Goal: Information Seeking & Learning: Learn about a topic

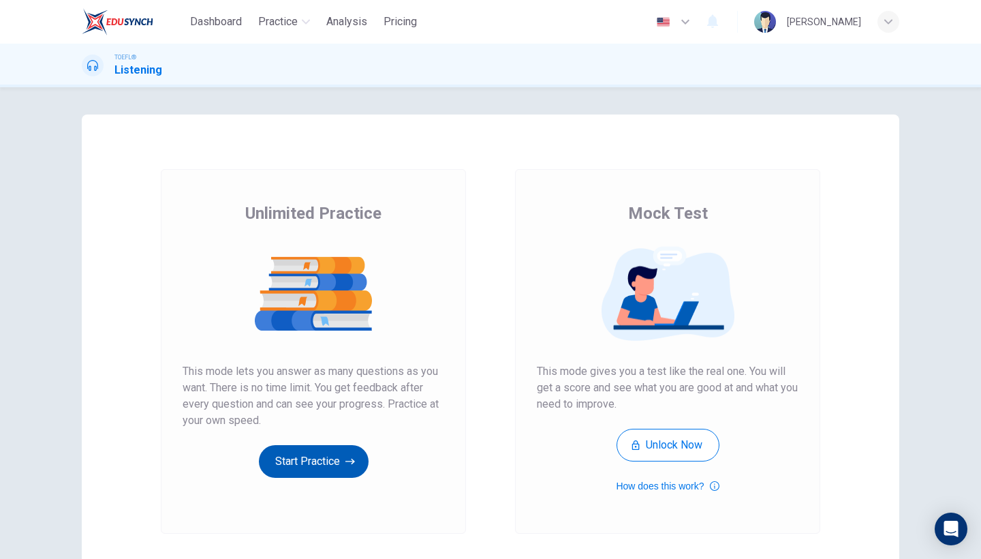
click at [316, 469] on button "Start Practice" at bounding box center [314, 461] width 110 height 33
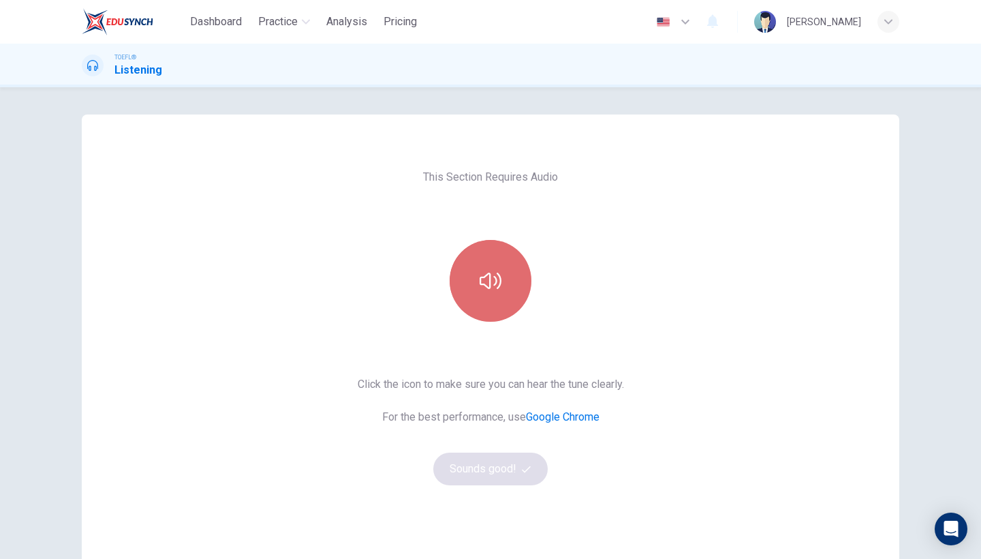
click at [496, 309] on button "button" at bounding box center [491, 281] width 82 height 82
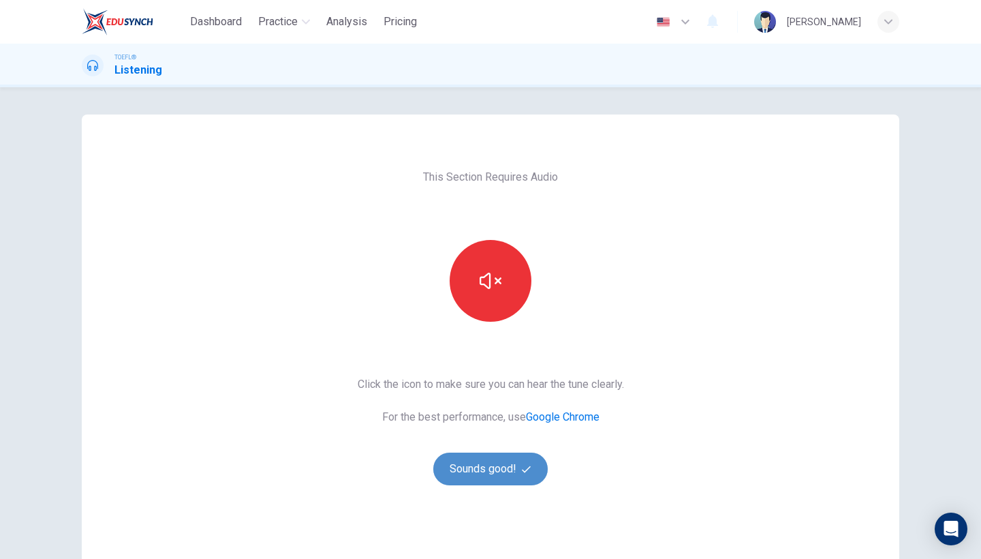
click at [502, 464] on button "Sounds good!" at bounding box center [490, 469] width 114 height 33
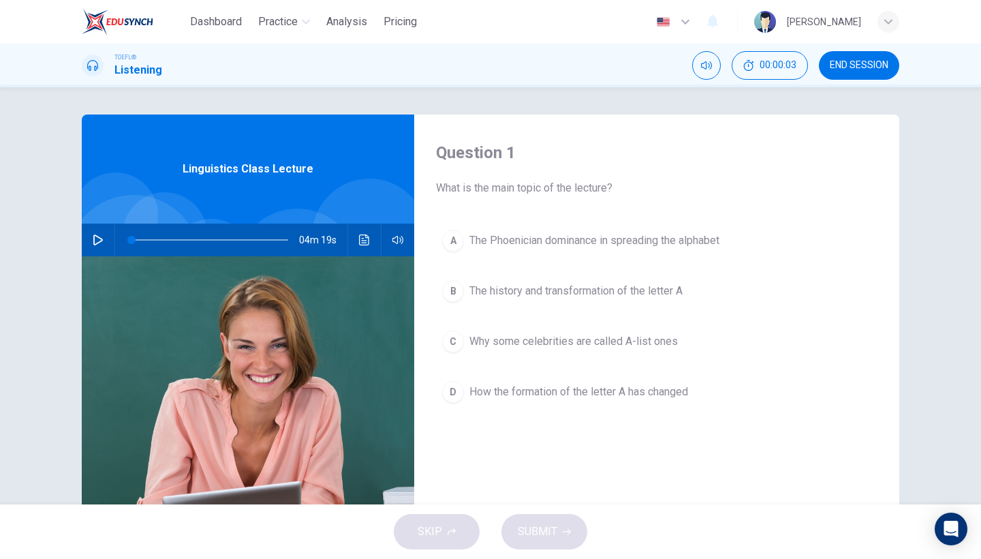
click at [98, 238] on icon "button" at bounding box center [98, 239] width 11 height 11
click at [93, 243] on icon "button" at bounding box center [98, 239] width 11 height 11
type input "6"
click at [842, 67] on span "END SESSION" at bounding box center [859, 65] width 59 height 11
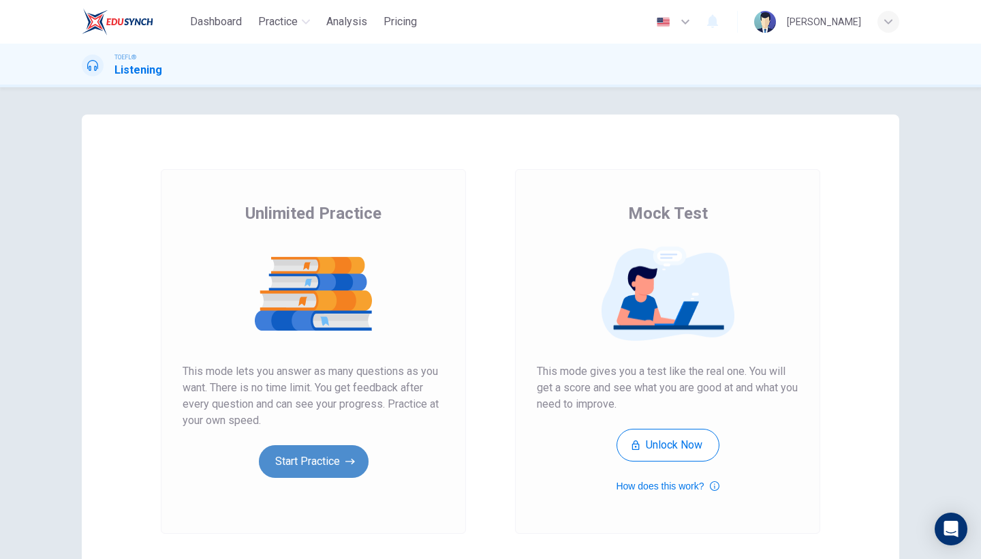
click at [310, 460] on button "Start Practice" at bounding box center [314, 461] width 110 height 33
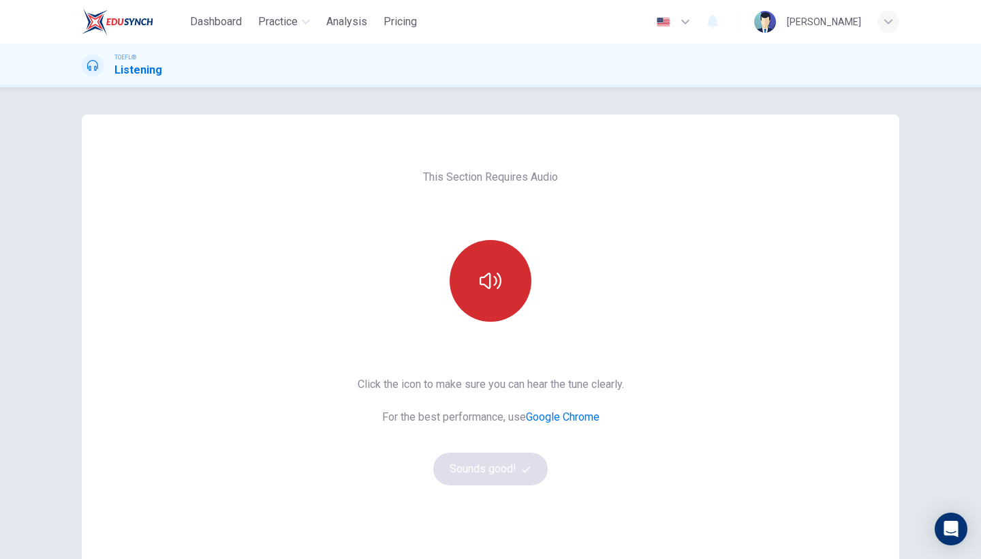
click at [473, 277] on button "button" at bounding box center [491, 281] width 82 height 82
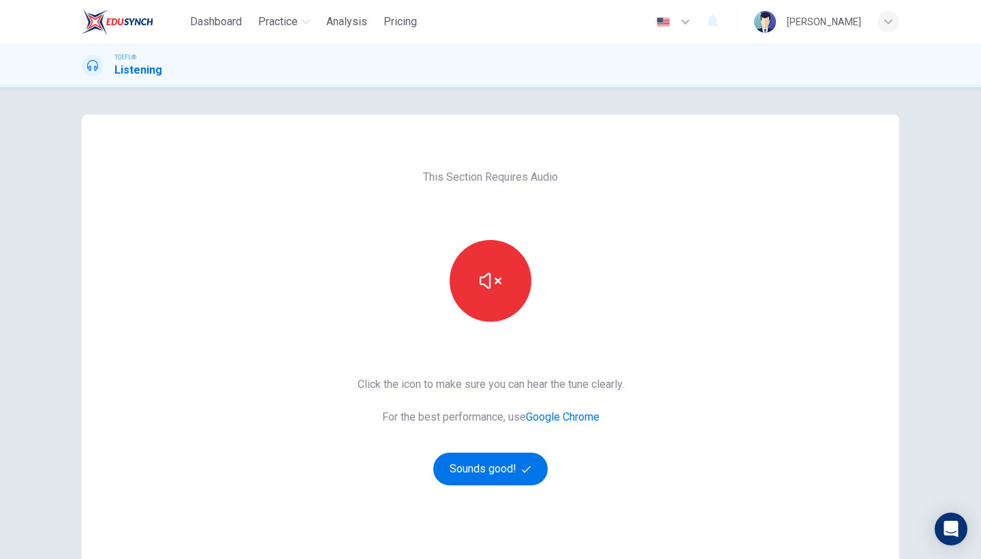
click at [487, 489] on div "This Section Requires Audio Click the icon to make sure you can hear the tune c…" at bounding box center [491, 351] width 288 height 474
click at [492, 466] on button "Sounds good!" at bounding box center [490, 469] width 114 height 33
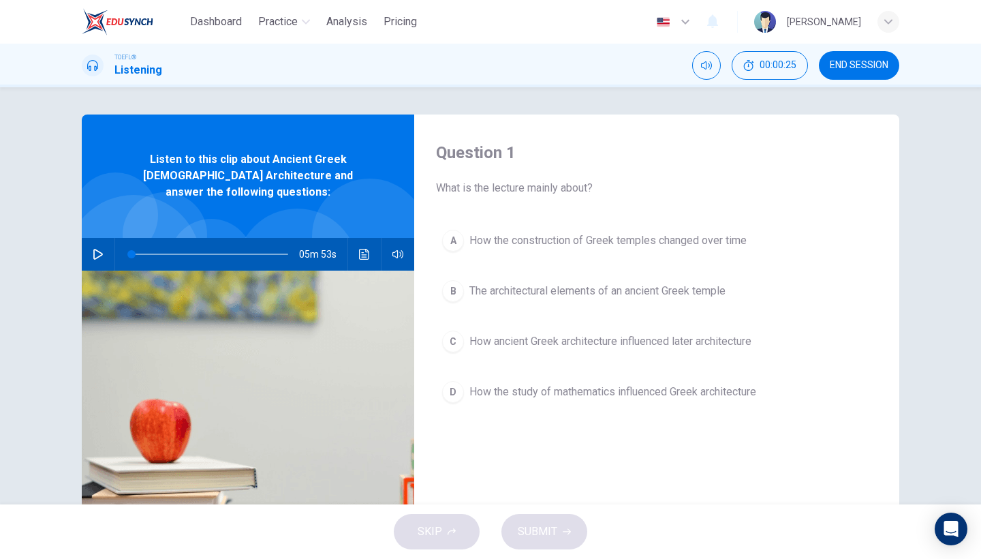
click at [98, 249] on icon "button" at bounding box center [98, 254] width 10 height 11
click at [102, 249] on icon "button" at bounding box center [98, 254] width 11 height 11
drag, startPoint x: 138, startPoint y: 237, endPoint x: 129, endPoint y: 239, distance: 9.8
click at [129, 250] on span at bounding box center [131, 254] width 8 height 8
click at [100, 249] on icon "button" at bounding box center [98, 254] width 10 height 11
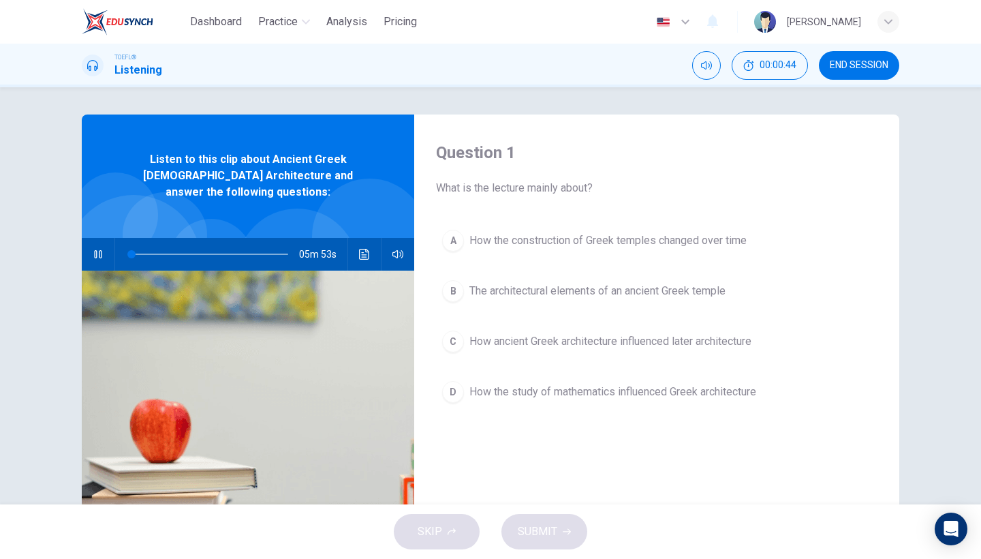
click at [99, 249] on icon "button" at bounding box center [98, 254] width 11 height 11
click at [99, 249] on icon "button" at bounding box center [98, 254] width 10 height 11
drag, startPoint x: 137, startPoint y: 238, endPoint x: 116, endPoint y: 242, distance: 21.5
click at [116, 242] on div at bounding box center [207, 254] width 184 height 33
click at [94, 249] on icon "button" at bounding box center [98, 254] width 11 height 11
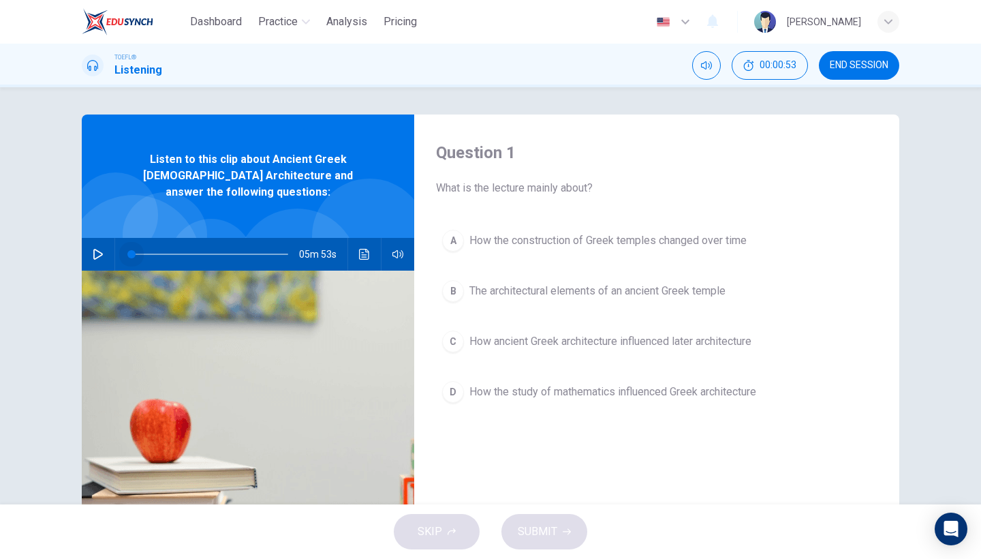
drag, startPoint x: 132, startPoint y: 239, endPoint x: 119, endPoint y: 243, distance: 13.4
click at [127, 250] on span at bounding box center [131, 254] width 8 height 8
click at [97, 249] on icon "button" at bounding box center [98, 254] width 10 height 11
click at [104, 241] on button "button" at bounding box center [98, 254] width 22 height 33
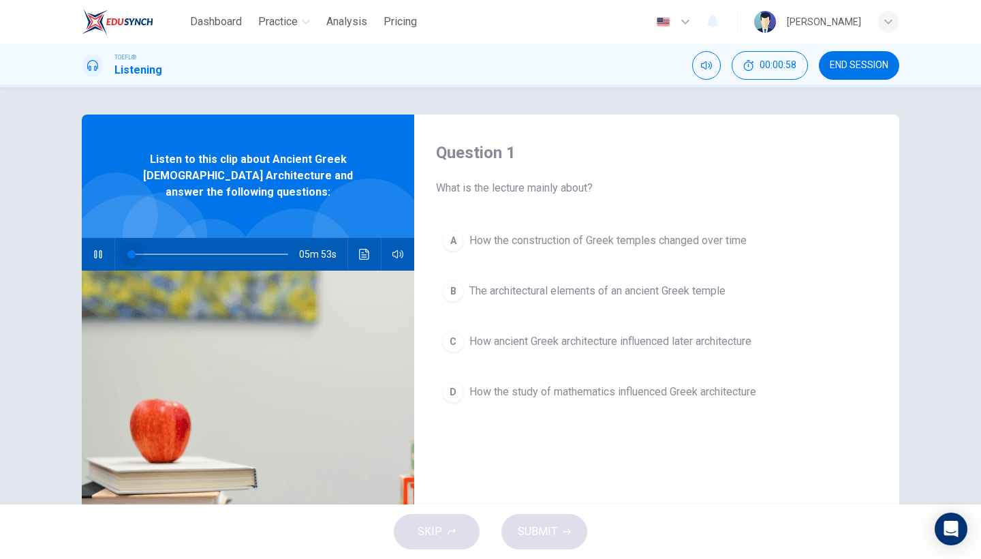
drag, startPoint x: 136, startPoint y: 245, endPoint x: 100, endPoint y: 251, distance: 36.6
click at [100, 251] on div "05m 53s" at bounding box center [248, 254] width 333 height 33
click at [104, 238] on button "button" at bounding box center [98, 254] width 22 height 33
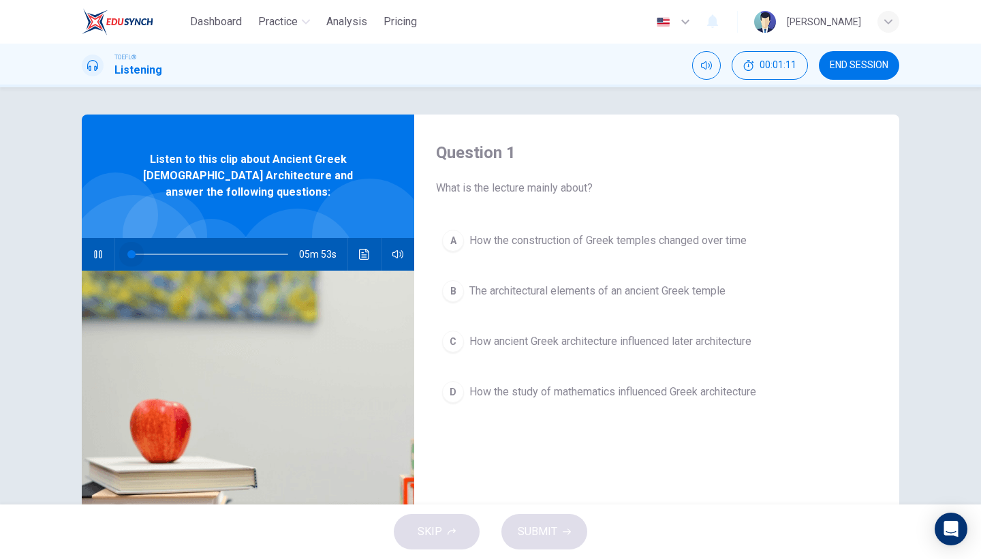
drag, startPoint x: 129, startPoint y: 239, endPoint x: 91, endPoint y: 246, distance: 39.4
click at [91, 246] on div "05m 53s" at bounding box center [248, 254] width 333 height 33
drag, startPoint x: 139, startPoint y: 236, endPoint x: 120, endPoint y: 236, distance: 19.1
click at [127, 250] on span at bounding box center [131, 254] width 8 height 8
click at [94, 247] on button "button" at bounding box center [98, 254] width 22 height 33
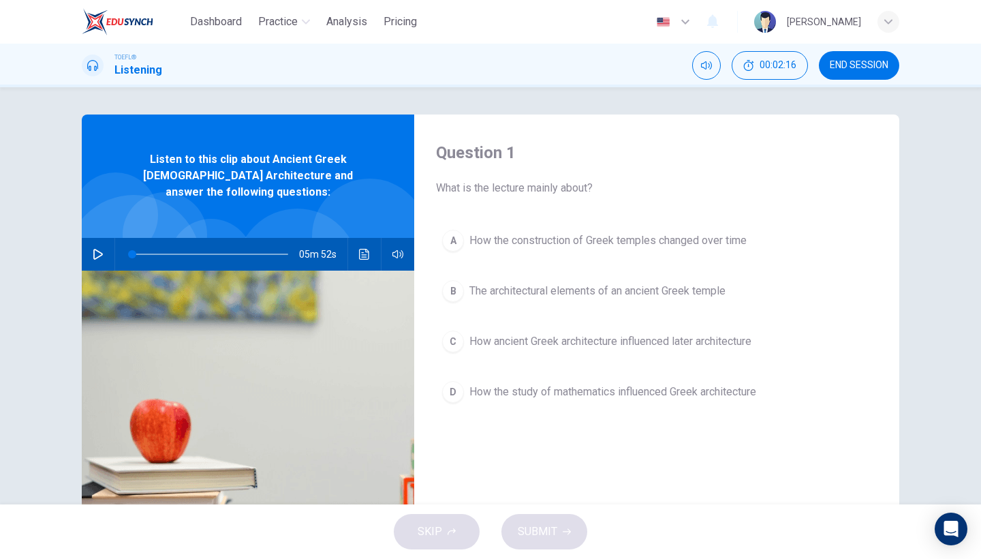
type input "0"
click at [230, 23] on span "Dashboard" at bounding box center [216, 22] width 52 height 16
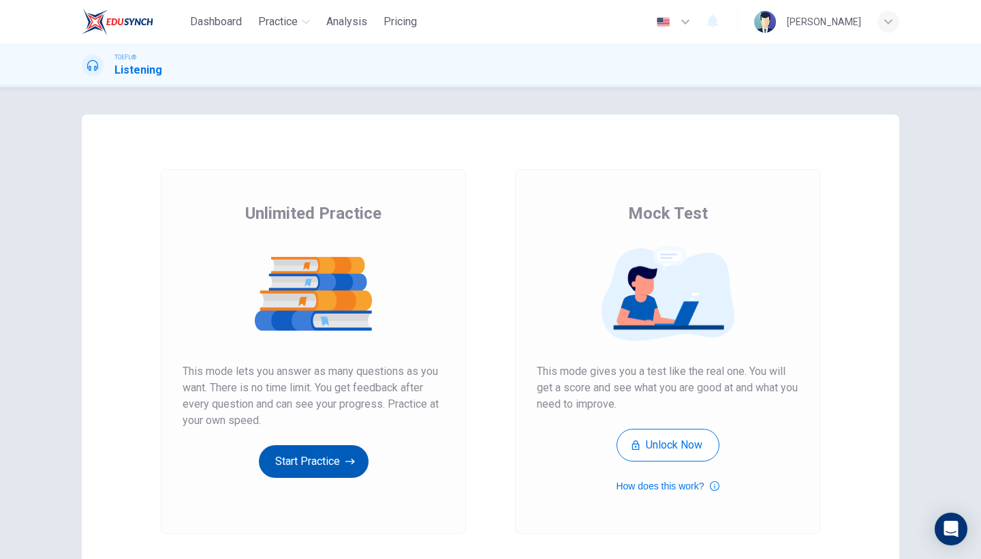
click at [308, 463] on button "Start Practice" at bounding box center [314, 461] width 110 height 33
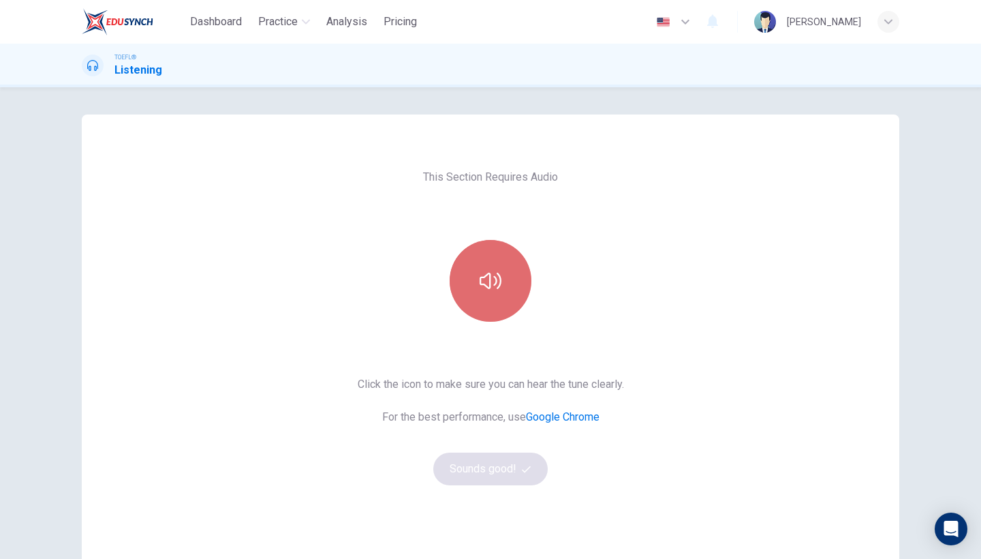
click at [491, 296] on button "button" at bounding box center [491, 281] width 82 height 82
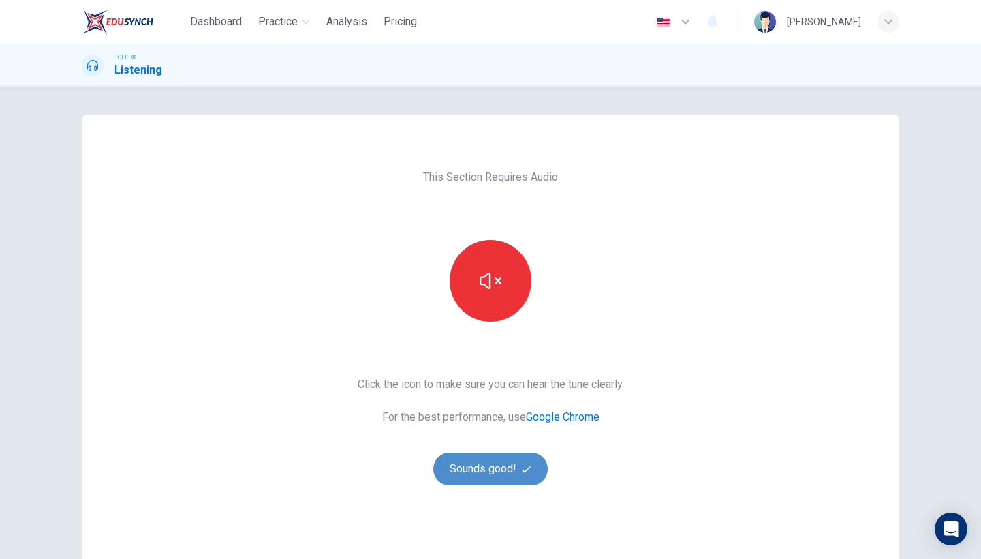
click at [483, 472] on button "Sounds good!" at bounding box center [490, 469] width 114 height 33
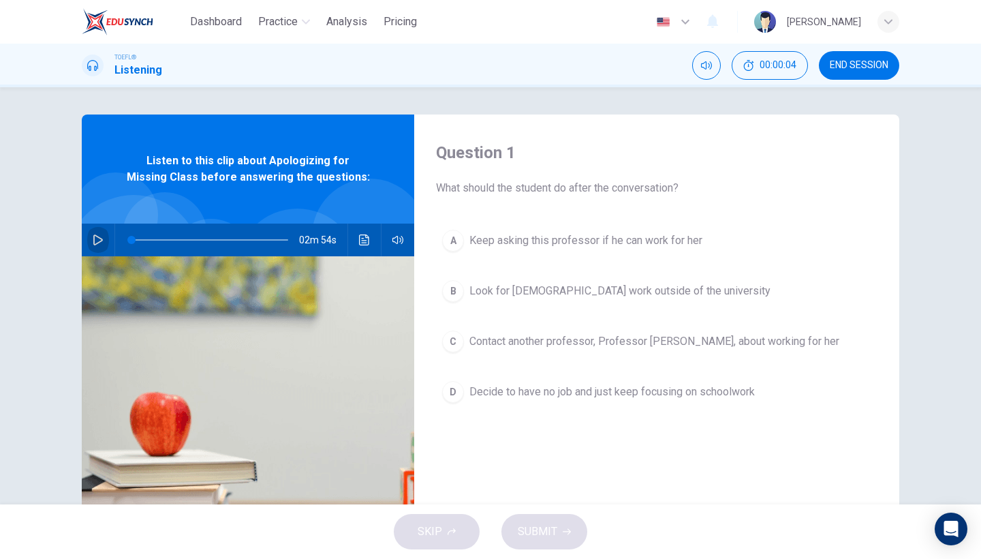
click at [106, 236] on button "button" at bounding box center [98, 240] width 22 height 33
drag, startPoint x: 181, startPoint y: 240, endPoint x: 78, endPoint y: 240, distance: 102.2
click at [78, 240] on div "Question 1 What should the student do after the conversation? A Keep asking thi…" at bounding box center [490, 351] width 861 height 474
drag, startPoint x: 183, startPoint y: 239, endPoint x: 169, endPoint y: 241, distance: 14.6
click at [169, 239] on span at bounding box center [172, 240] width 8 height 8
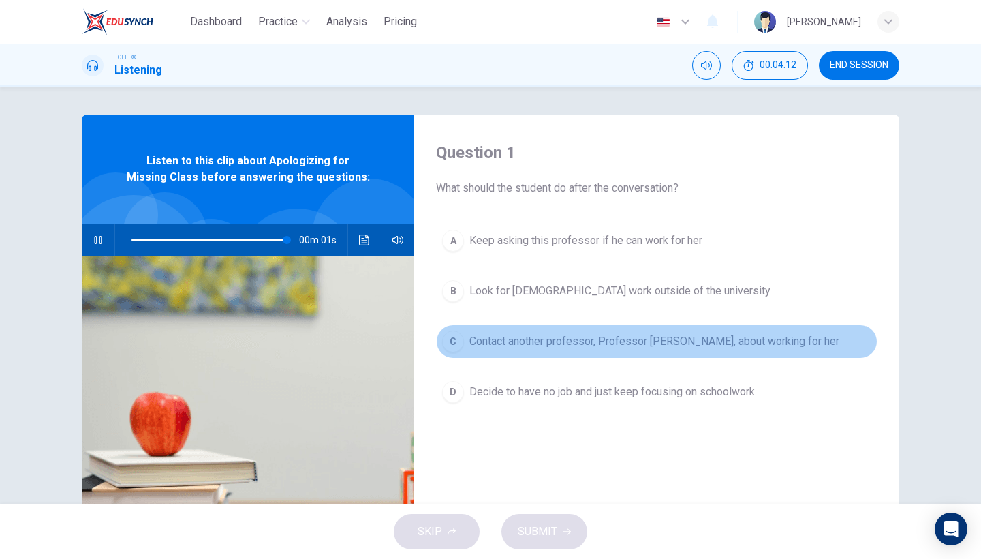
click at [459, 344] on div "C" at bounding box center [453, 342] width 22 height 22
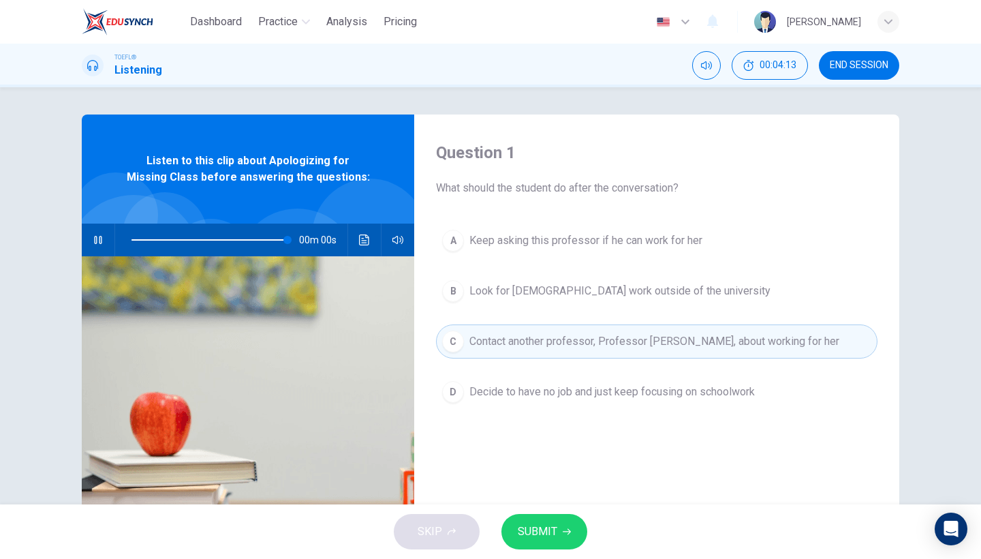
click at [563, 528] on icon "button" at bounding box center [567, 531] width 8 height 8
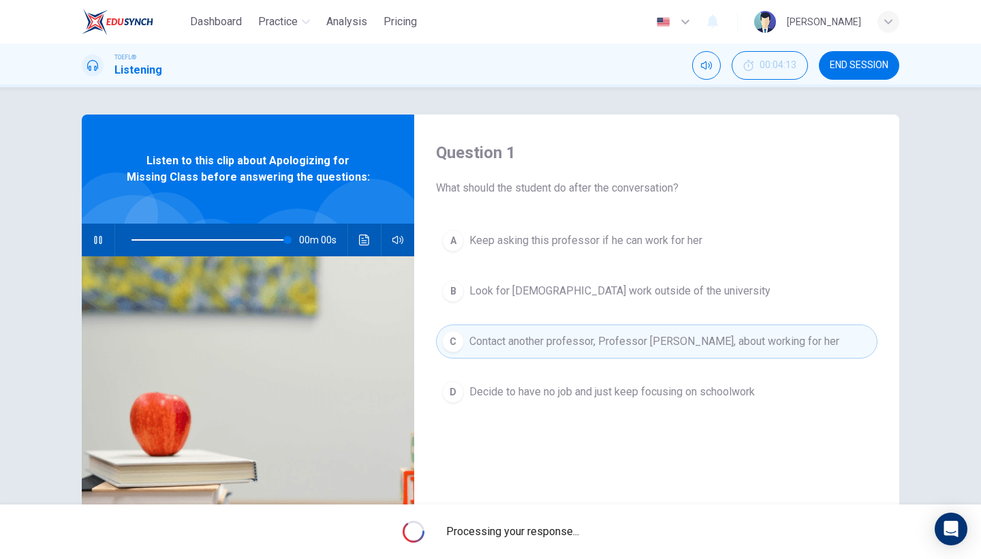
type input "0"
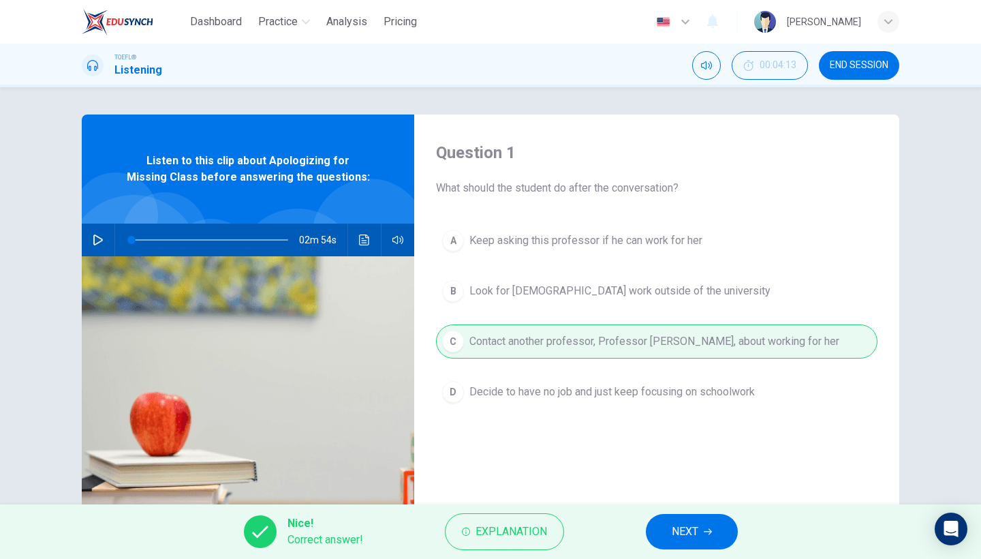
click at [717, 540] on button "NEXT" at bounding box center [692, 531] width 92 height 35
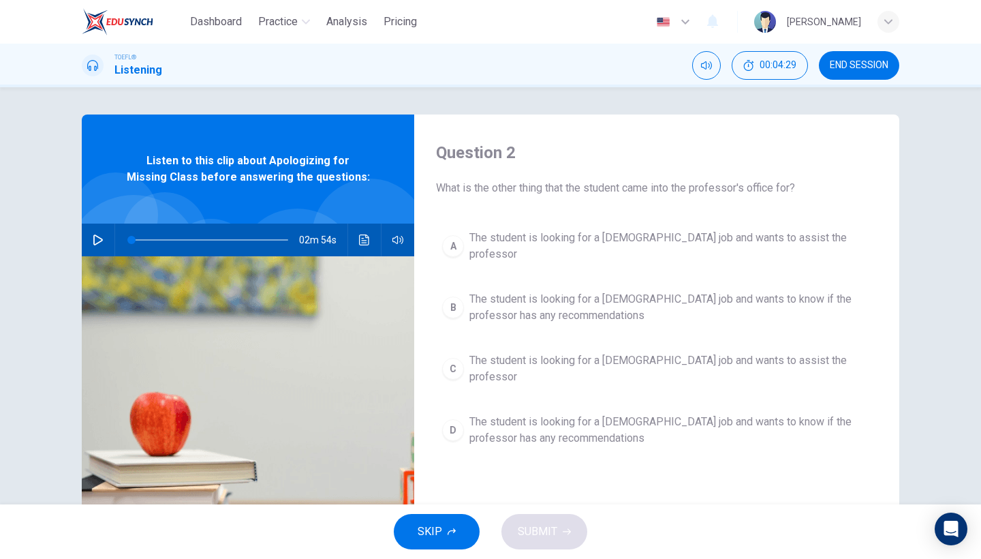
click at [590, 208] on div "Question 2 What is the other thing that the student came into the professor's o…" at bounding box center [656, 351] width 485 height 474
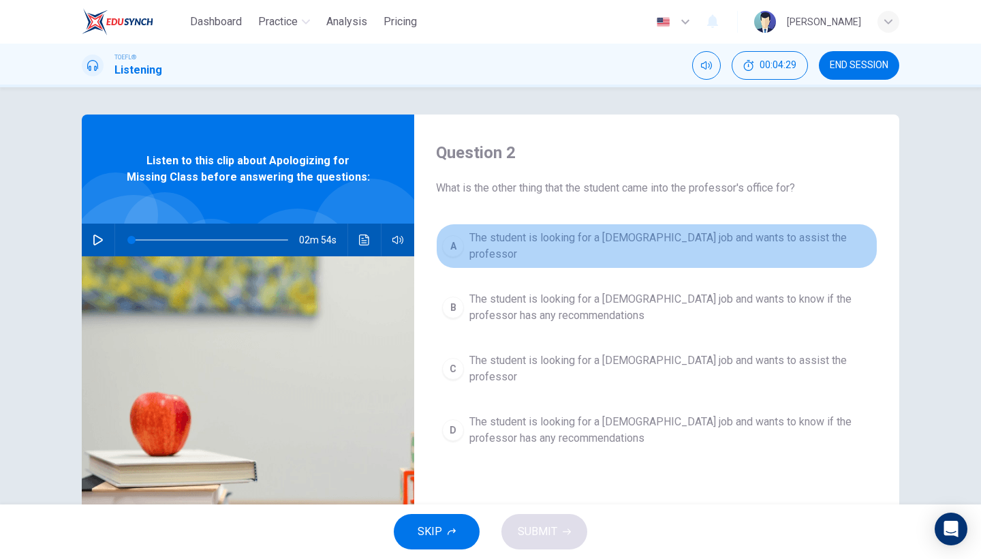
click at [590, 225] on button "A The student is looking for a part-time job and wants to assist the professor" at bounding box center [657, 246] width 442 height 45
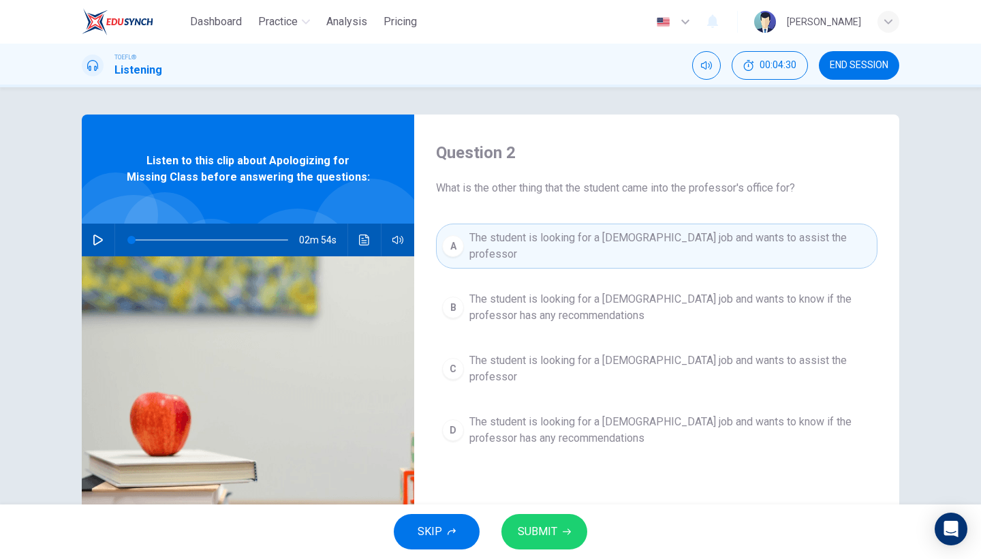
click at [545, 539] on span "SUBMIT" at bounding box center [538, 531] width 40 height 19
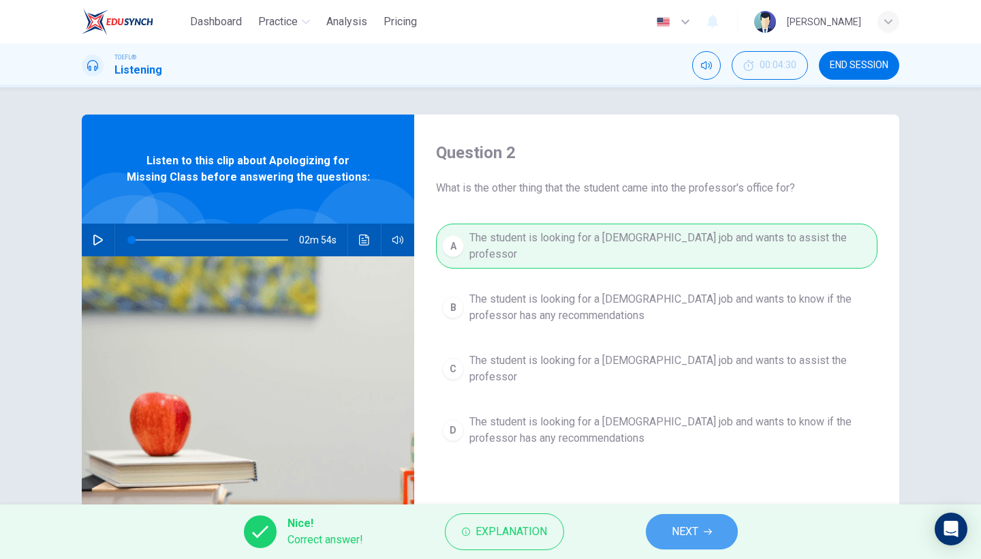
click at [695, 536] on span "NEXT" at bounding box center [685, 531] width 27 height 19
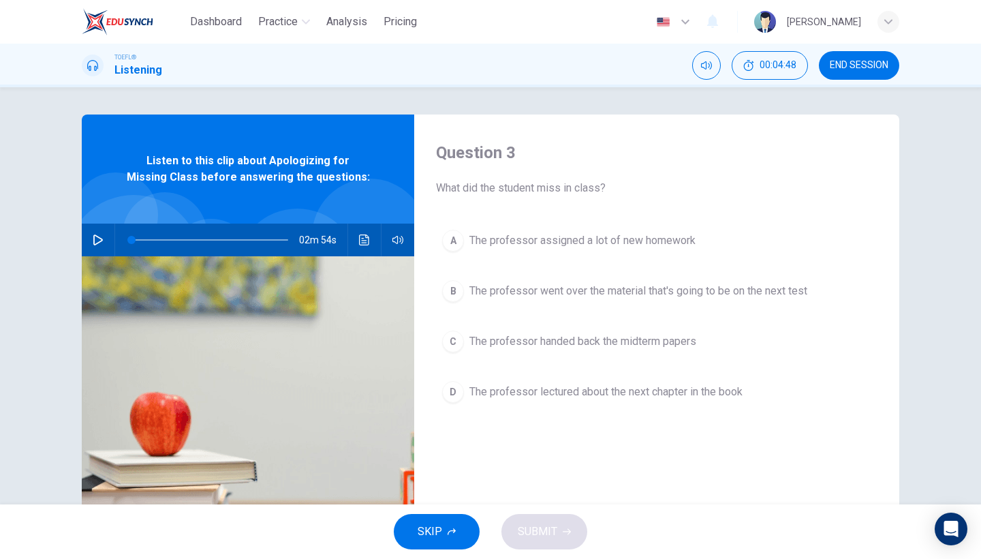
click at [577, 350] on button "C The professor handed back the midterm papers" at bounding box center [657, 341] width 442 height 34
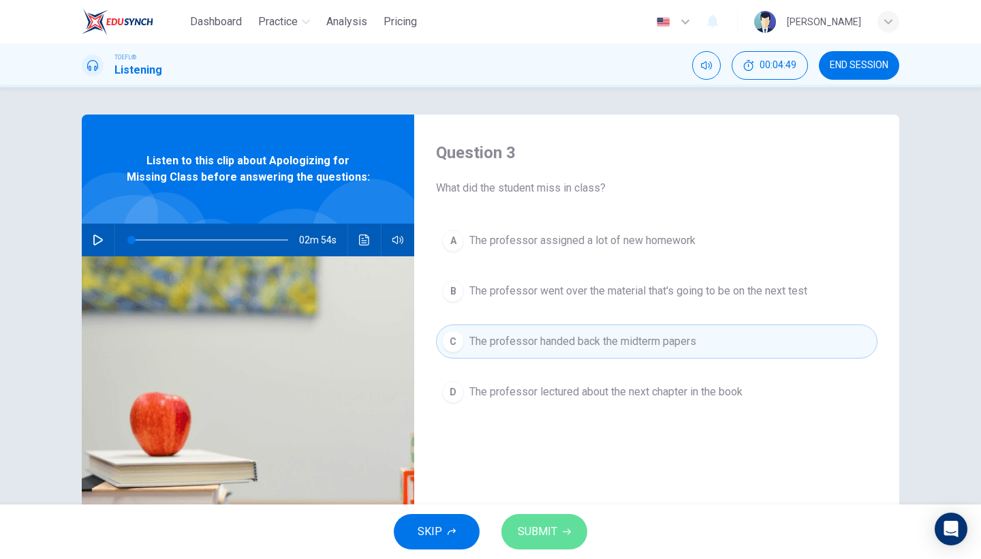
click at [542, 544] on button "SUBMIT" at bounding box center [545, 531] width 86 height 35
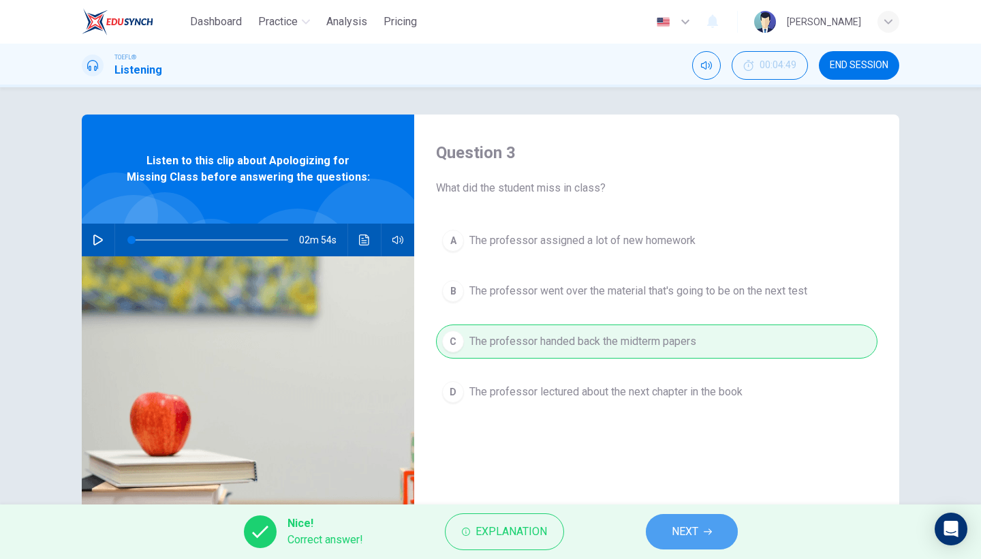
click at [667, 532] on button "NEXT" at bounding box center [692, 531] width 92 height 35
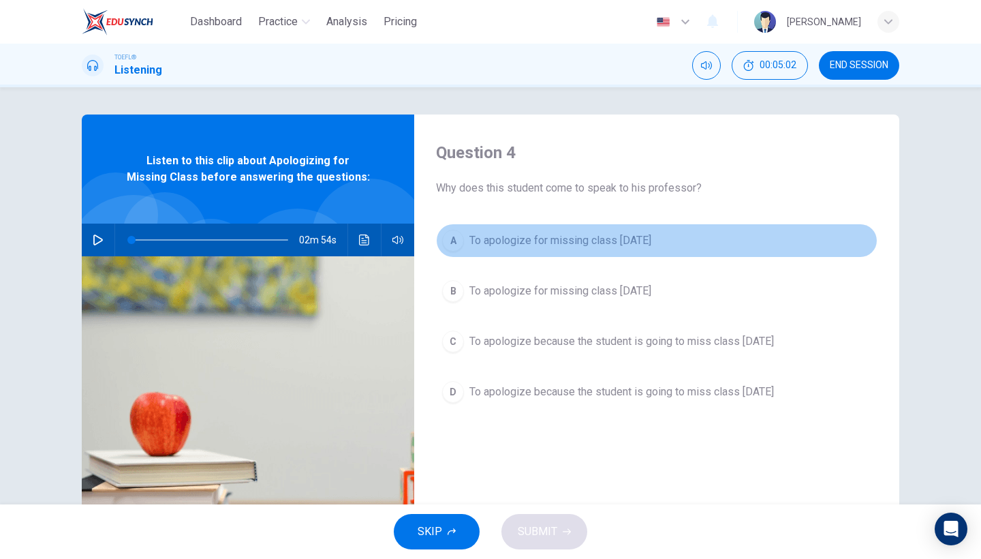
click at [621, 247] on span "To apologize for missing class last Monday" at bounding box center [561, 240] width 182 height 16
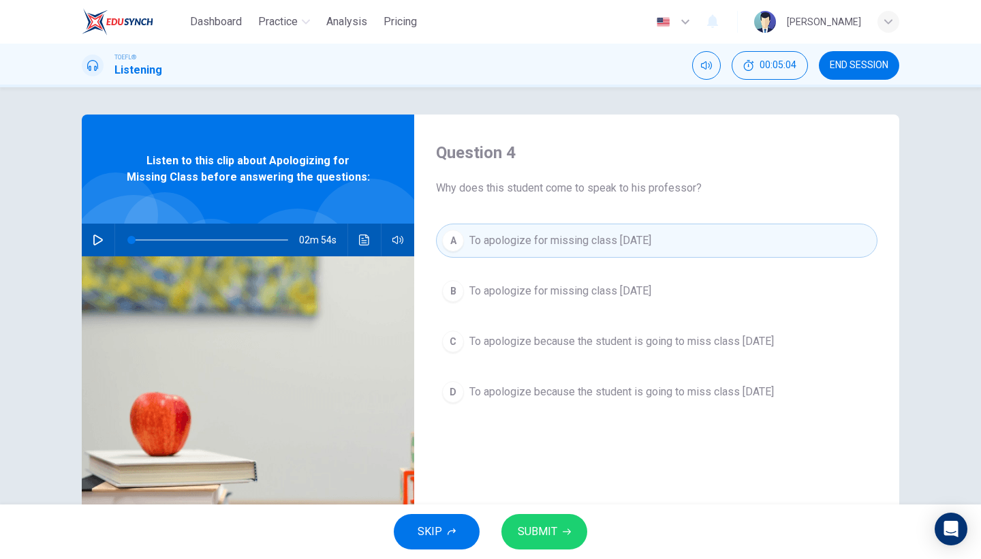
click at [545, 528] on span "SUBMIT" at bounding box center [538, 531] width 40 height 19
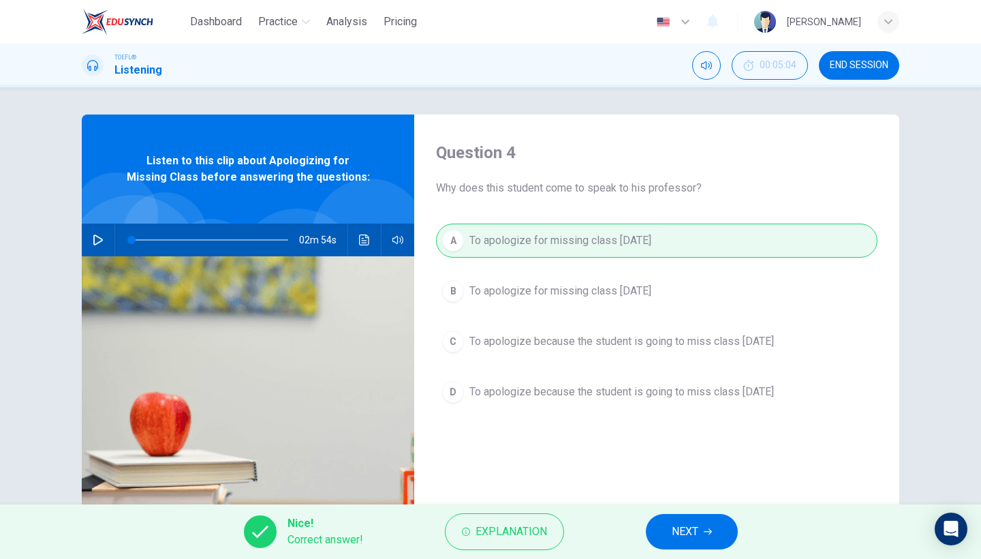
click at [692, 546] on button "NEXT" at bounding box center [692, 531] width 92 height 35
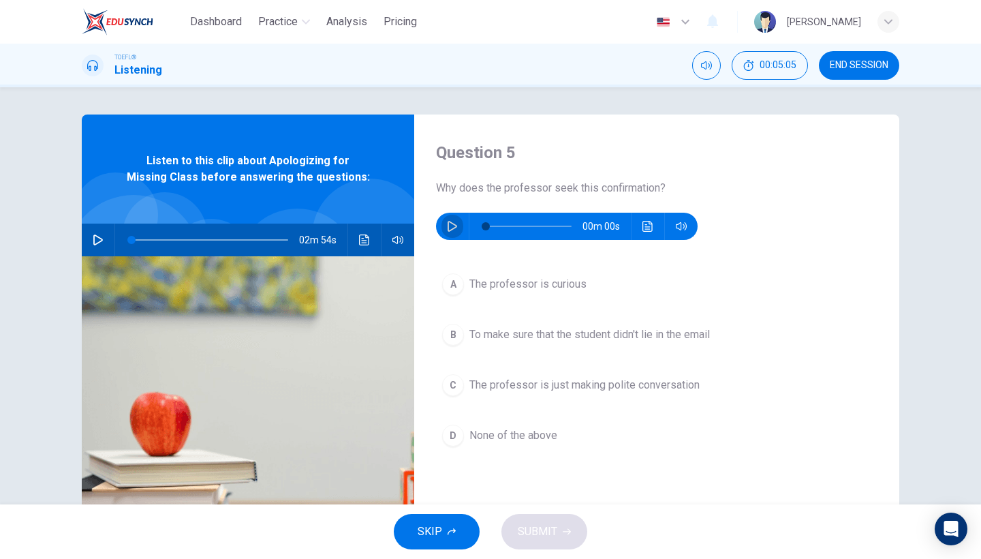
click at [451, 232] on button "button" at bounding box center [453, 226] width 22 height 27
type input "0"
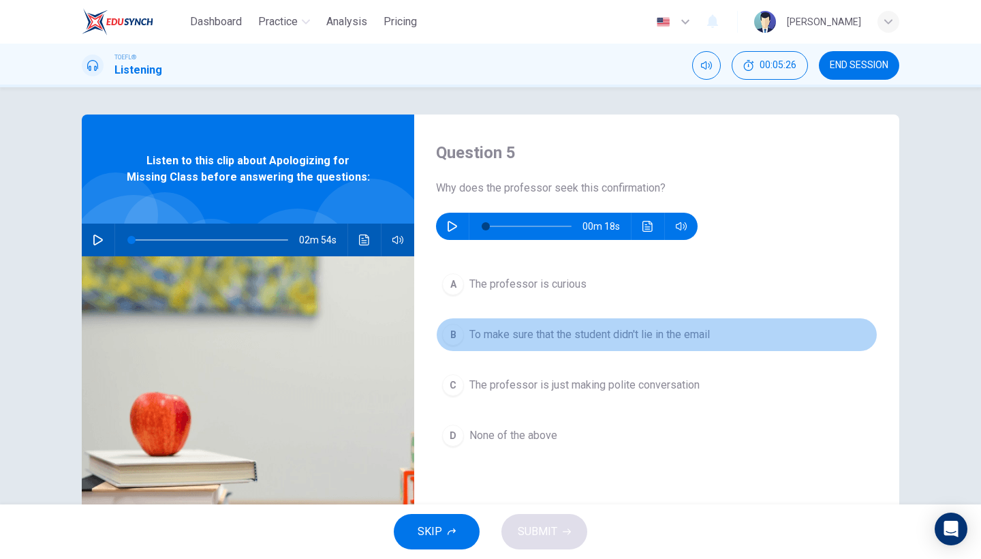
click at [469, 344] on button "B To make sure that the student didn't lie in the email" at bounding box center [657, 335] width 442 height 34
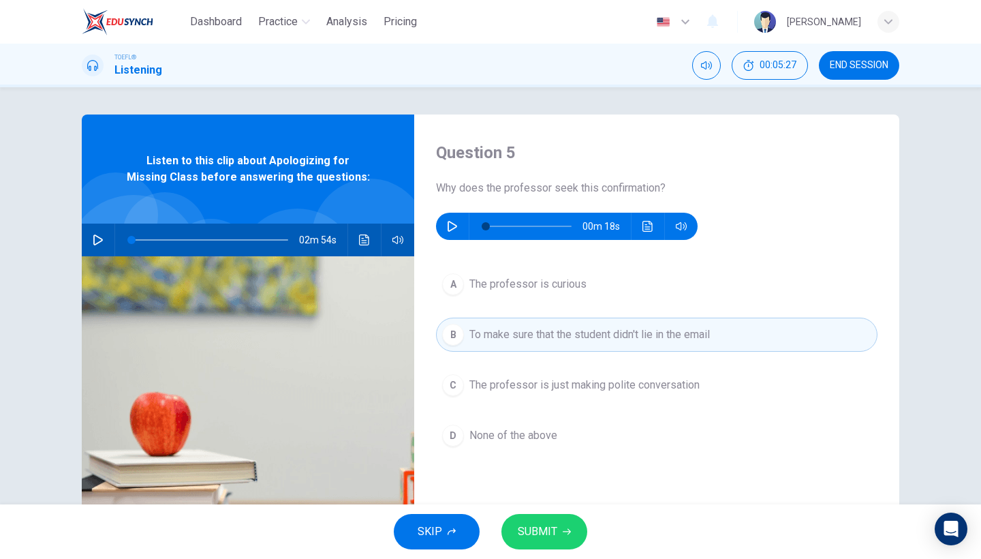
click at [521, 298] on button "A The professor is curious" at bounding box center [657, 284] width 442 height 34
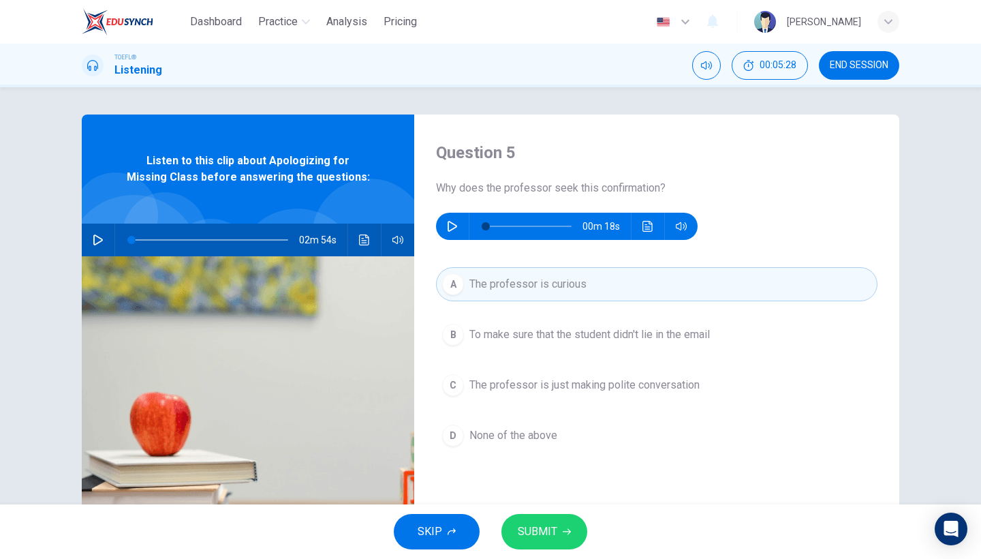
click at [523, 332] on span "To make sure that the student didn't lie in the email" at bounding box center [590, 334] width 241 height 16
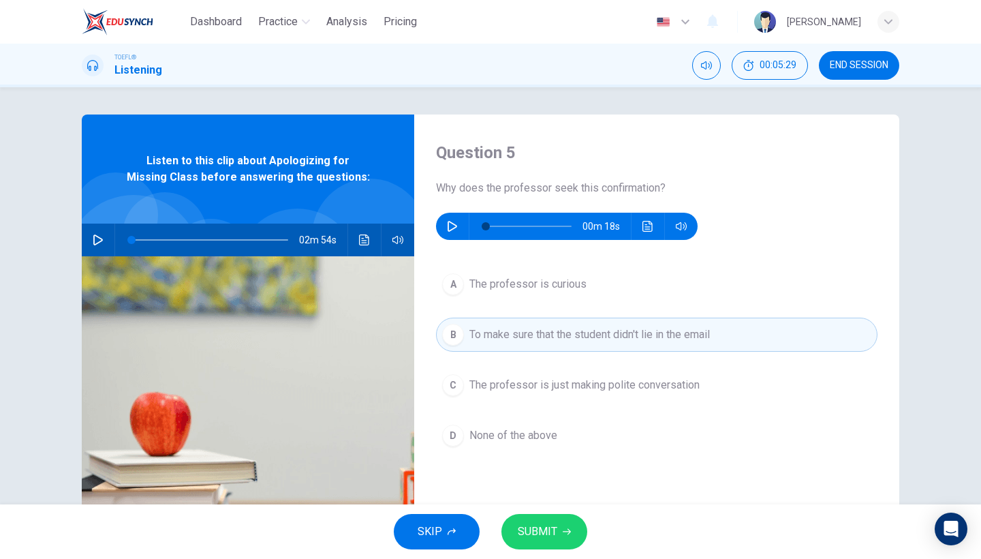
click at [531, 523] on span "SUBMIT" at bounding box center [538, 531] width 40 height 19
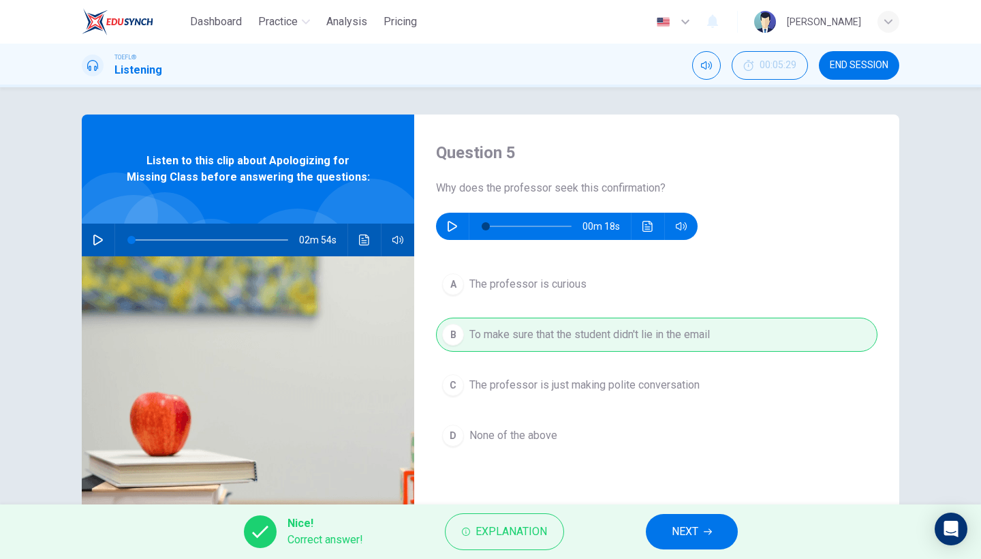
click at [669, 536] on button "NEXT" at bounding box center [692, 531] width 92 height 35
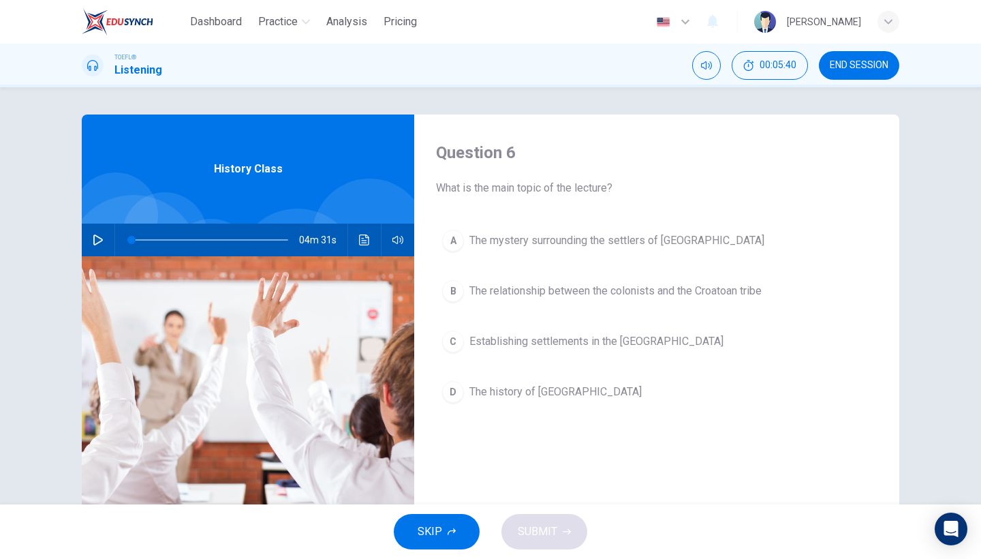
click at [102, 242] on icon "button" at bounding box center [98, 239] width 11 height 11
click at [489, 406] on button "D The history of Roanoke Island" at bounding box center [657, 392] width 442 height 34
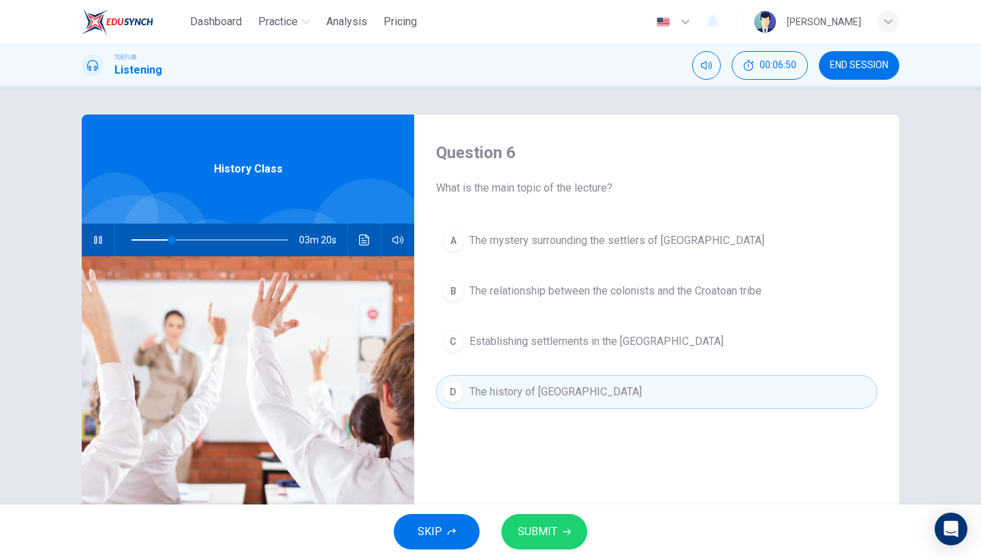
click at [533, 542] on button "SUBMIT" at bounding box center [545, 531] width 86 height 35
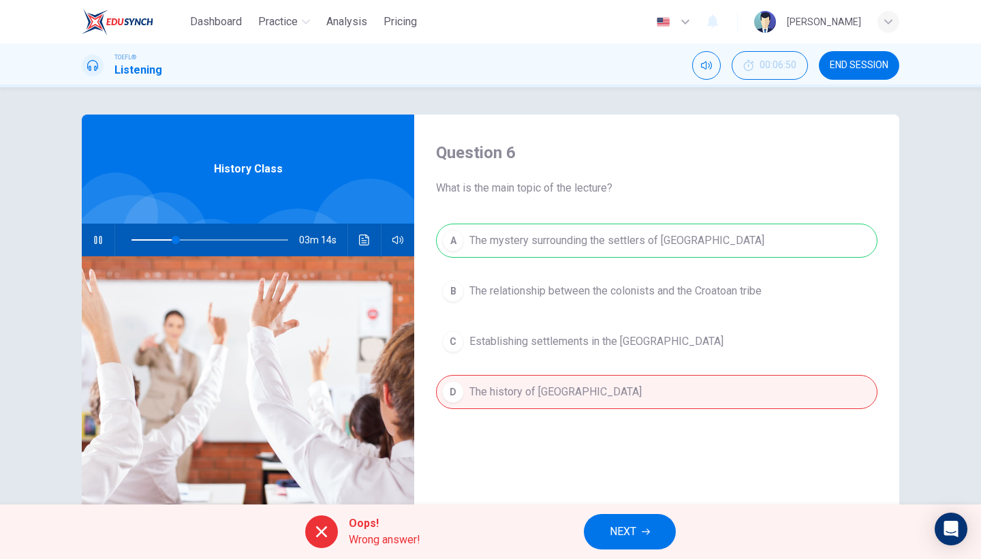
click at [631, 532] on span "NEXT" at bounding box center [623, 531] width 27 height 19
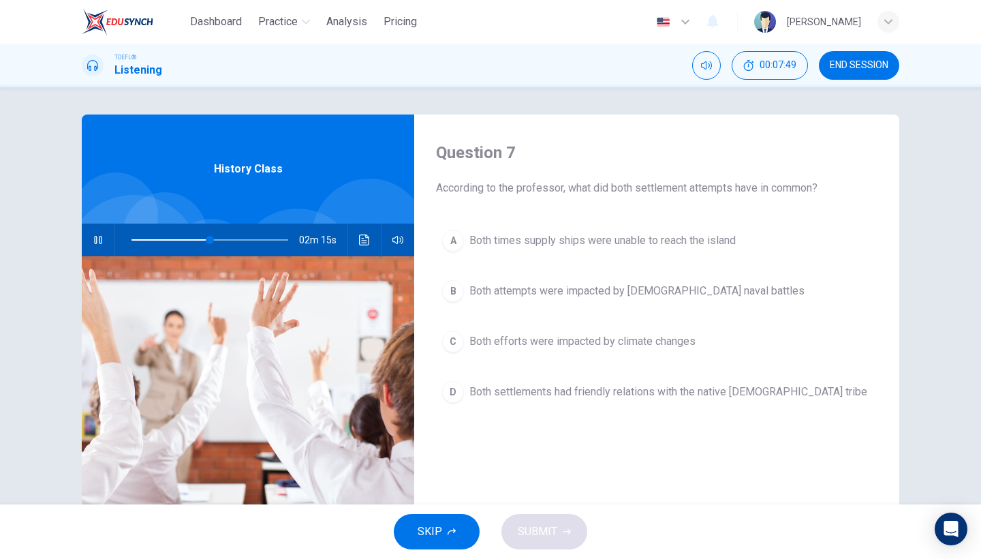
click at [102, 245] on button "button" at bounding box center [98, 240] width 22 height 33
type input "50"
click at [855, 72] on button "END SESSION" at bounding box center [859, 65] width 80 height 29
